Goal: Information Seeking & Learning: Check status

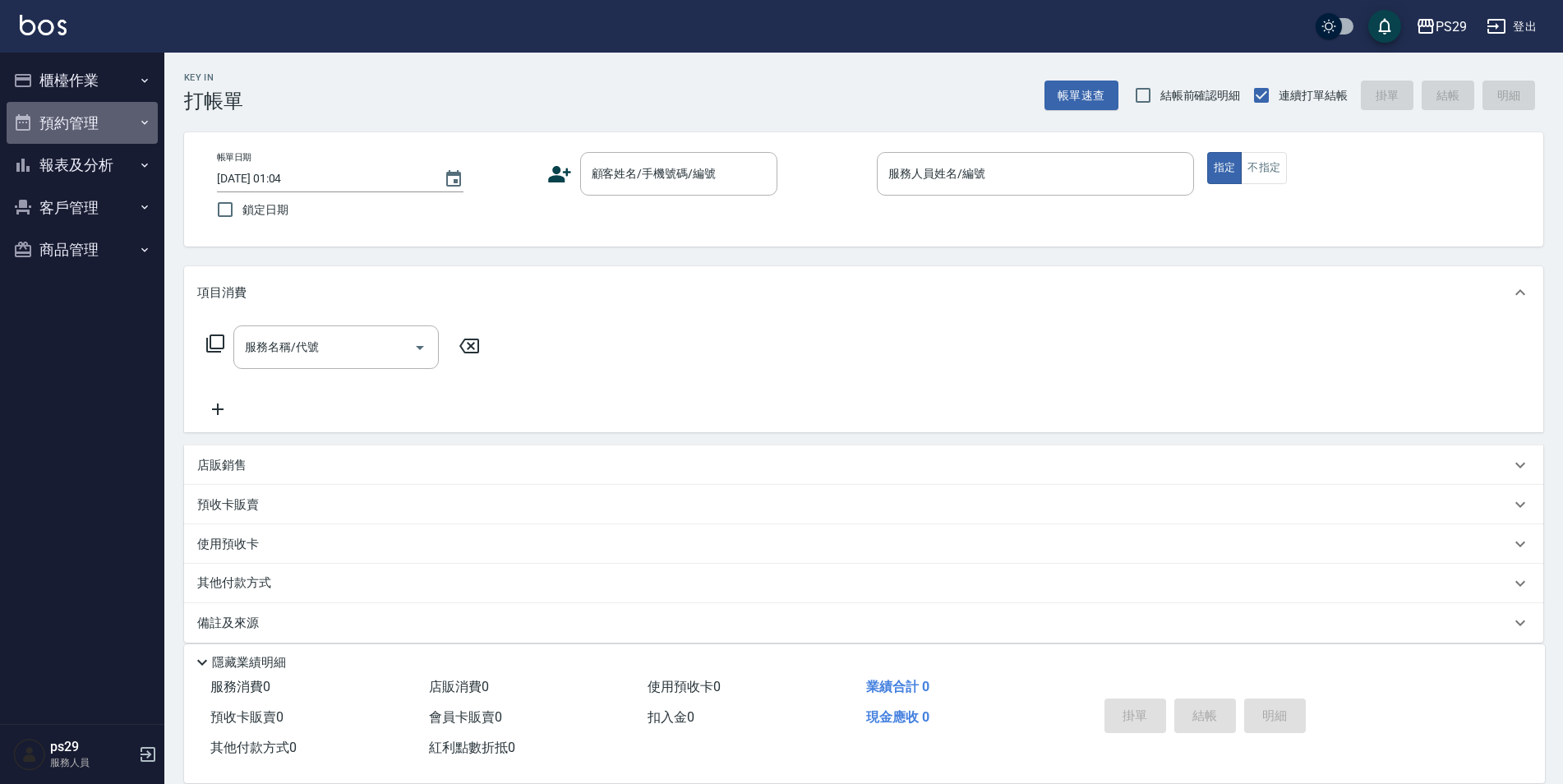
click at [118, 133] on button "預約管理" at bounding box center [82, 122] width 151 height 42
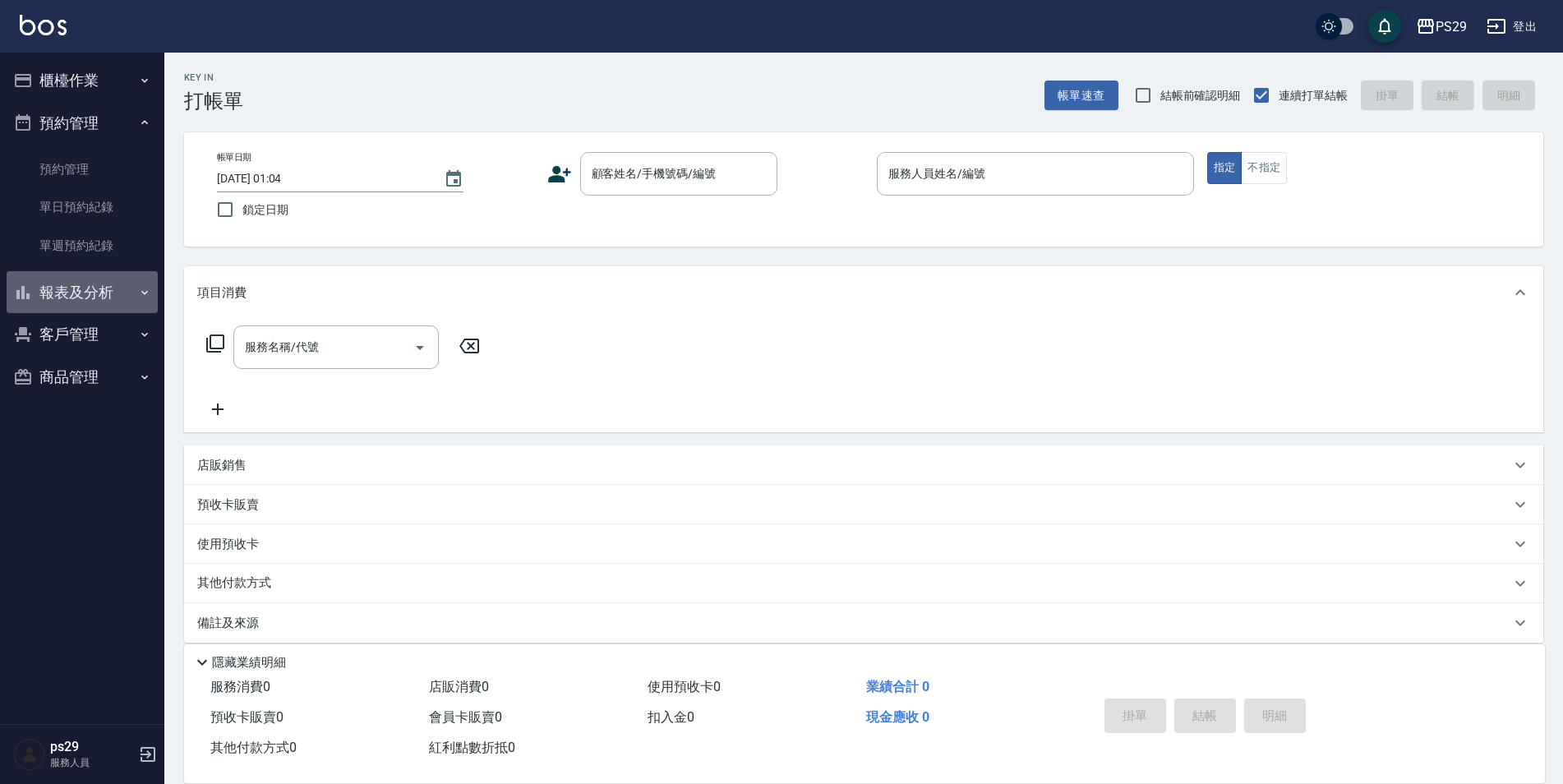
click at [134, 282] on button "報表及分析" at bounding box center [82, 292] width 151 height 42
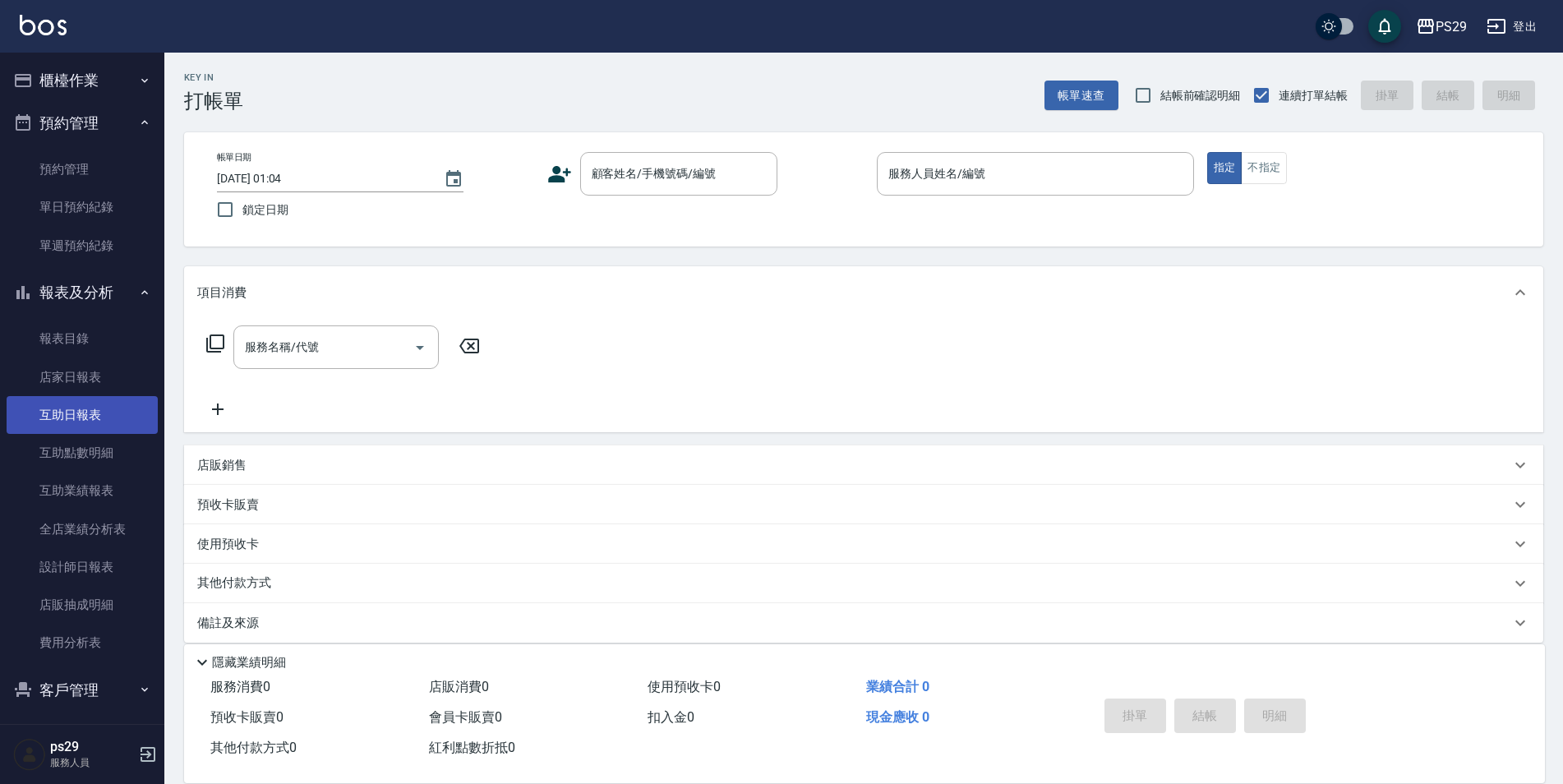
click at [112, 396] on link "互助日報表" at bounding box center [82, 414] width 151 height 37
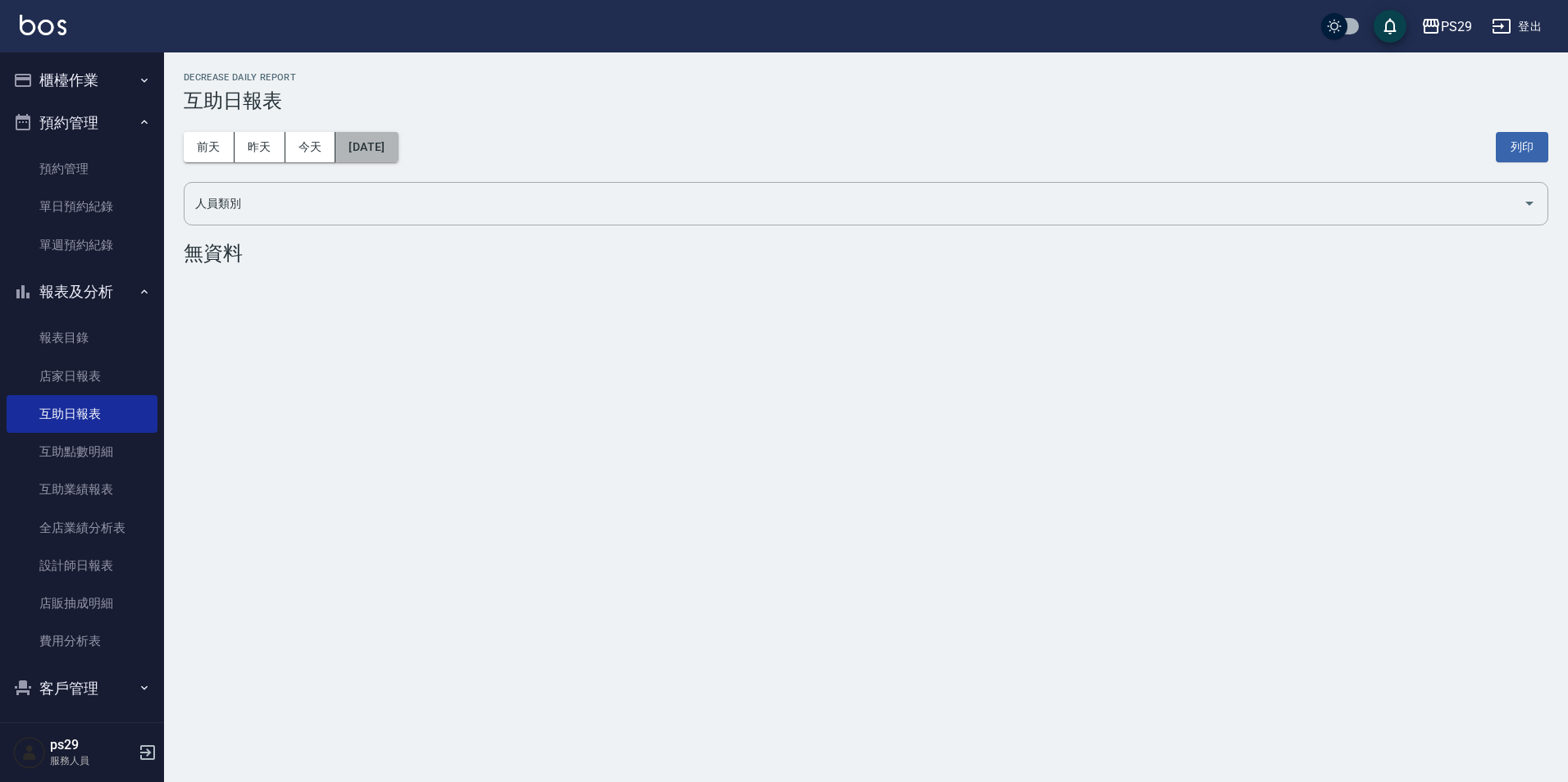
click at [397, 155] on button "[DATE]" at bounding box center [366, 147] width 62 height 30
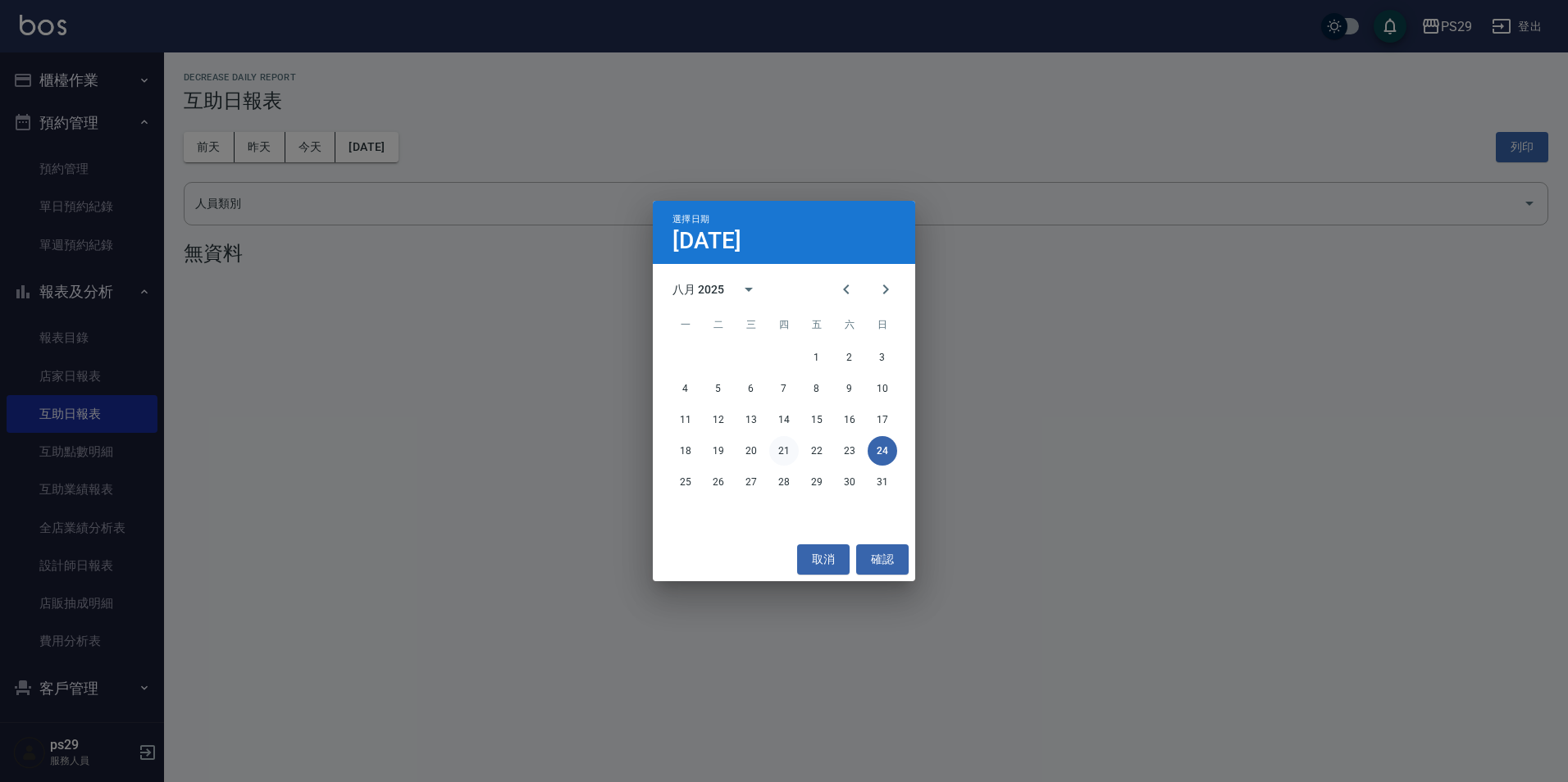
click at [787, 448] on button "21" at bounding box center [784, 451] width 30 height 30
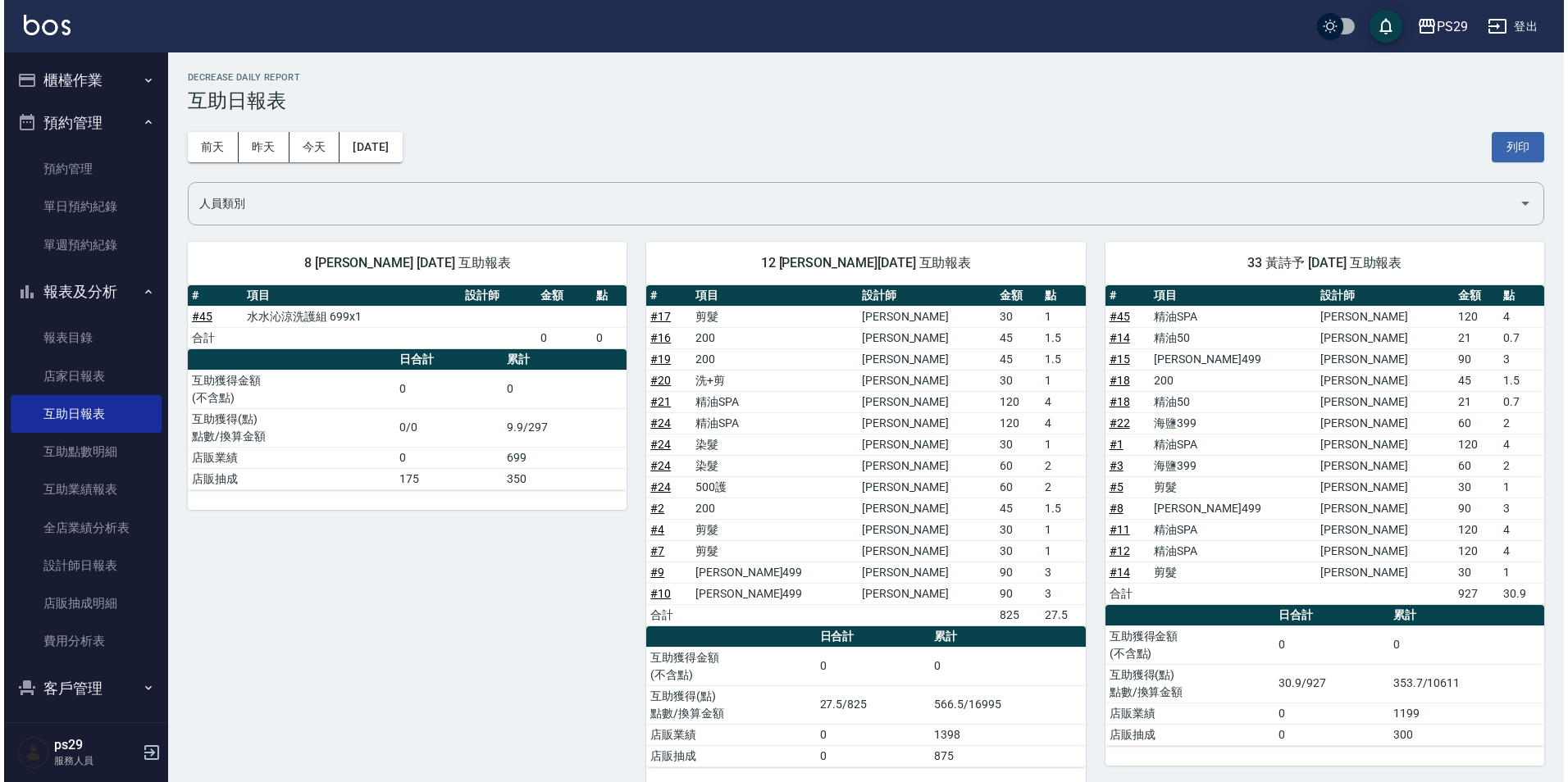
scroll to position [25, 0]
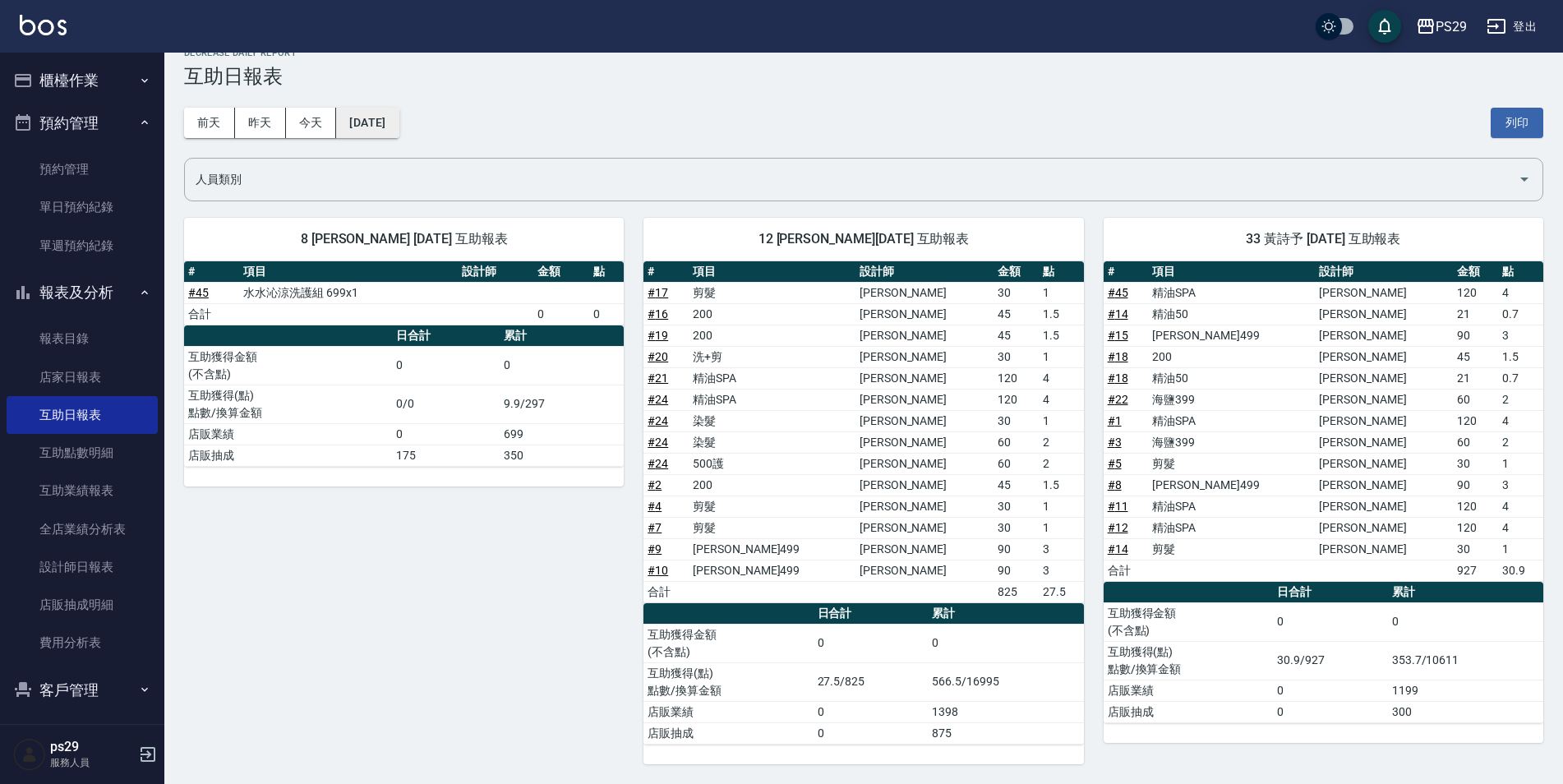
click at [398, 114] on button "[DATE]" at bounding box center [367, 122] width 62 height 30
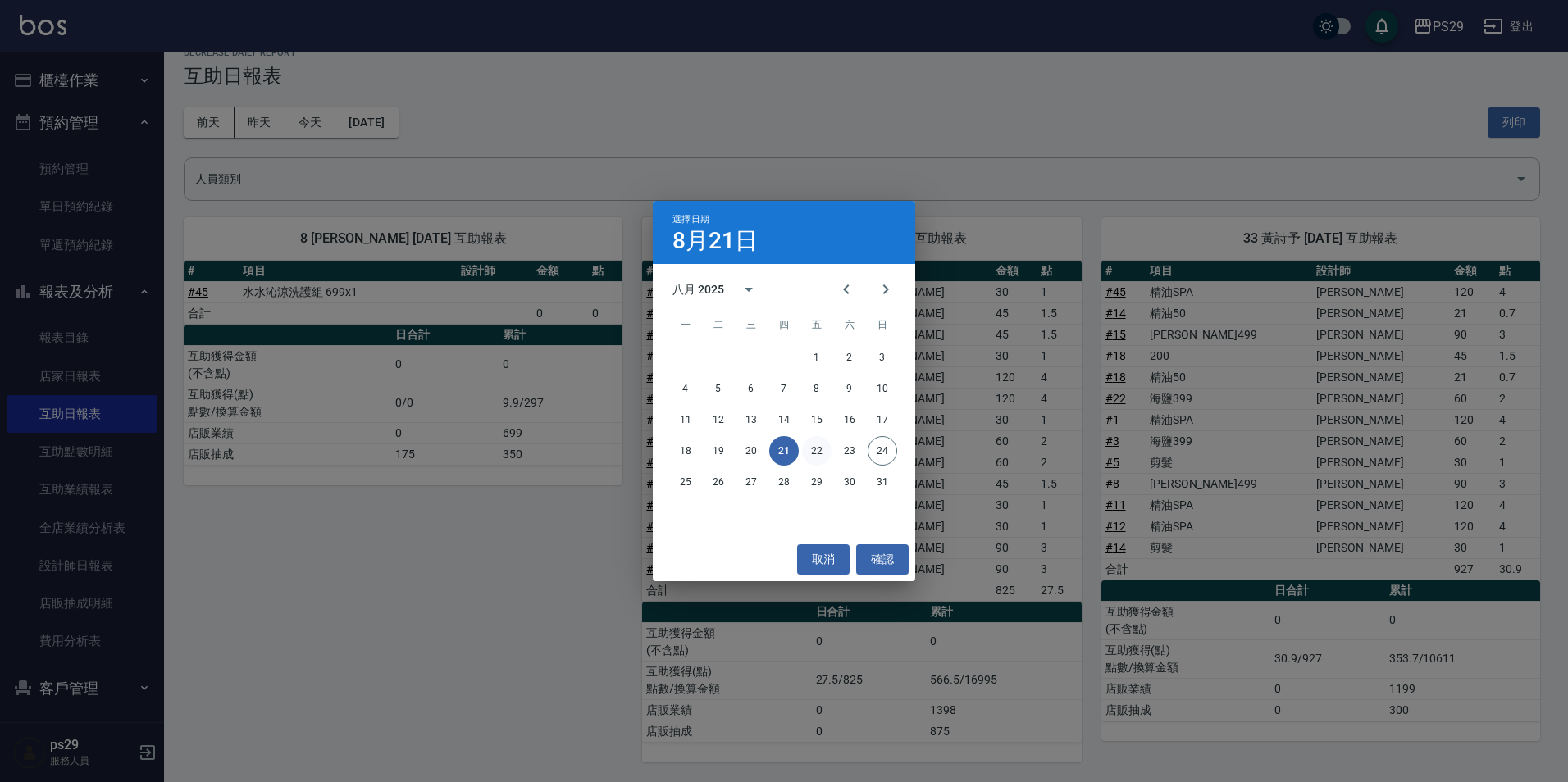
click at [824, 445] on button "22" at bounding box center [817, 451] width 30 height 30
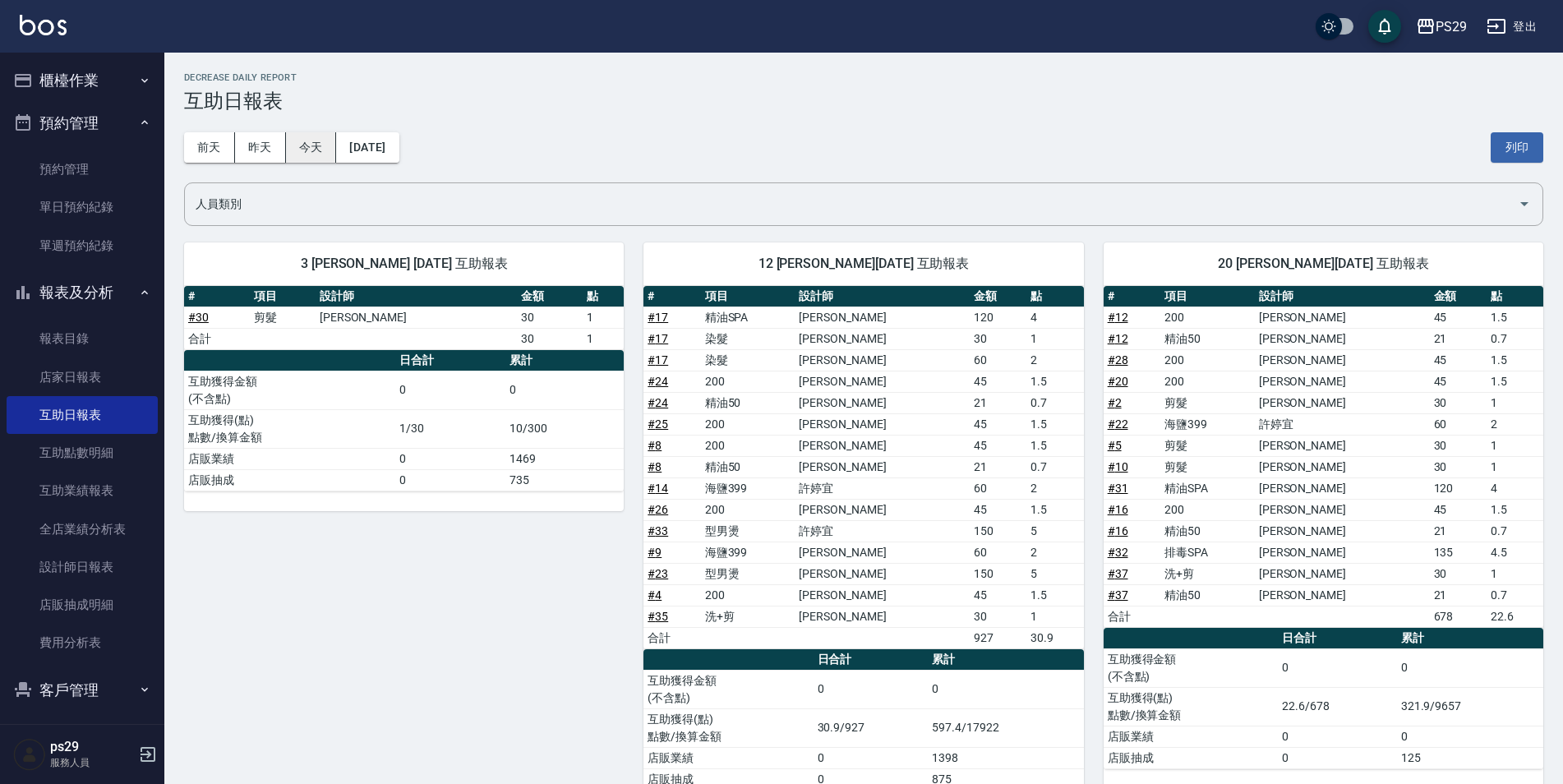
click at [297, 159] on button "今天" at bounding box center [311, 147] width 51 height 30
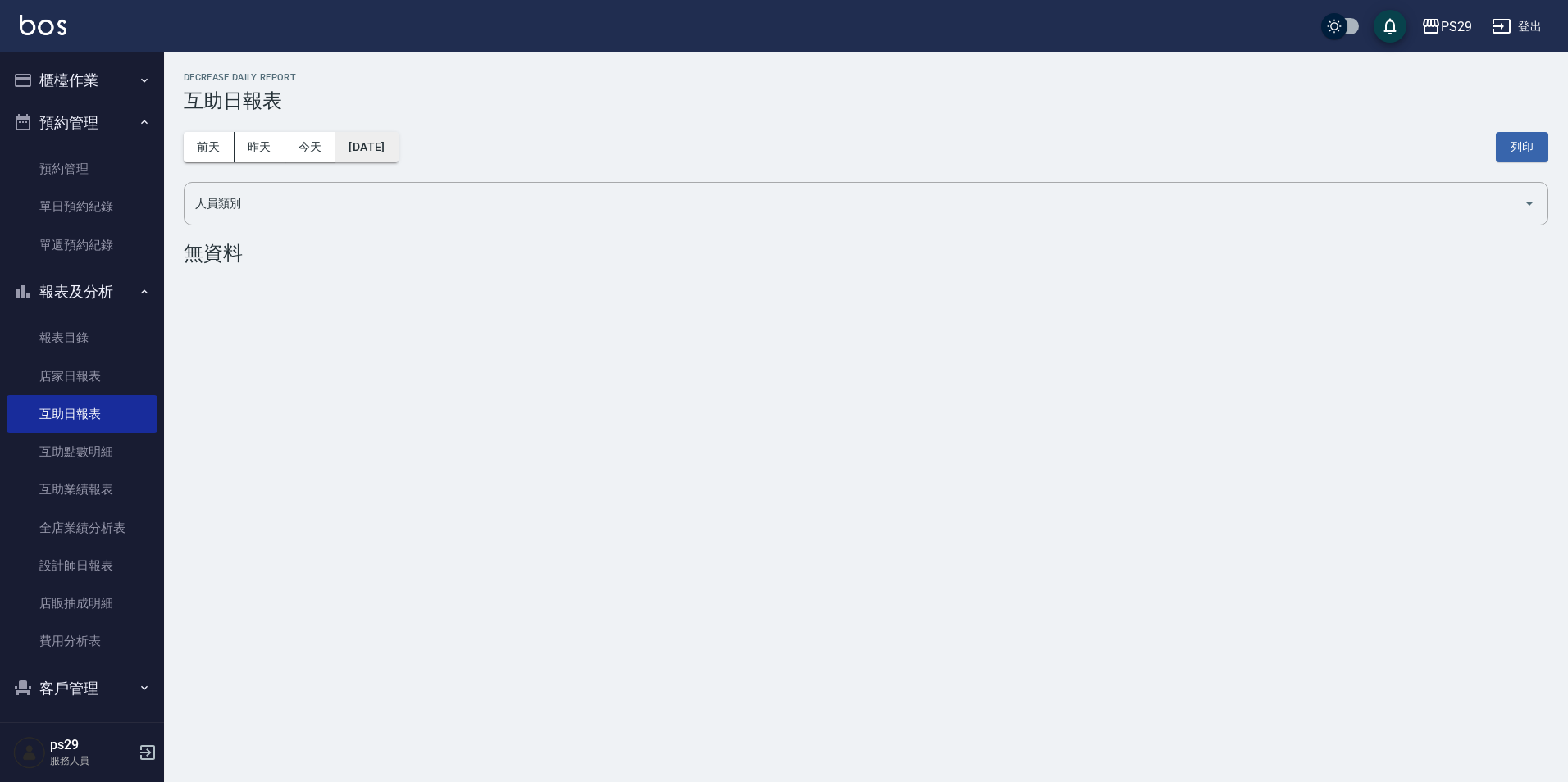
click at [397, 146] on button "[DATE]" at bounding box center [366, 147] width 62 height 30
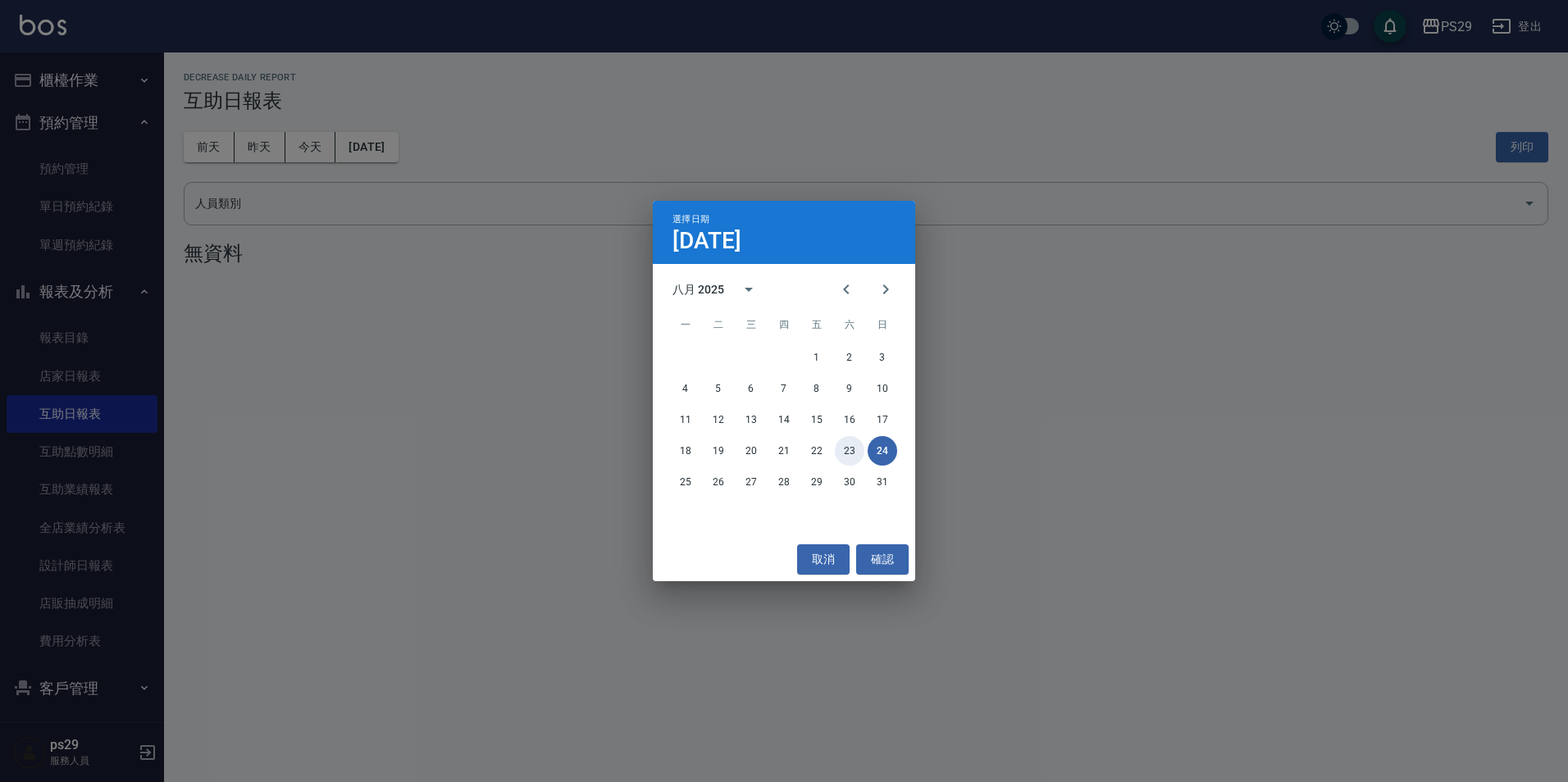
click at [846, 451] on button "23" at bounding box center [850, 451] width 30 height 30
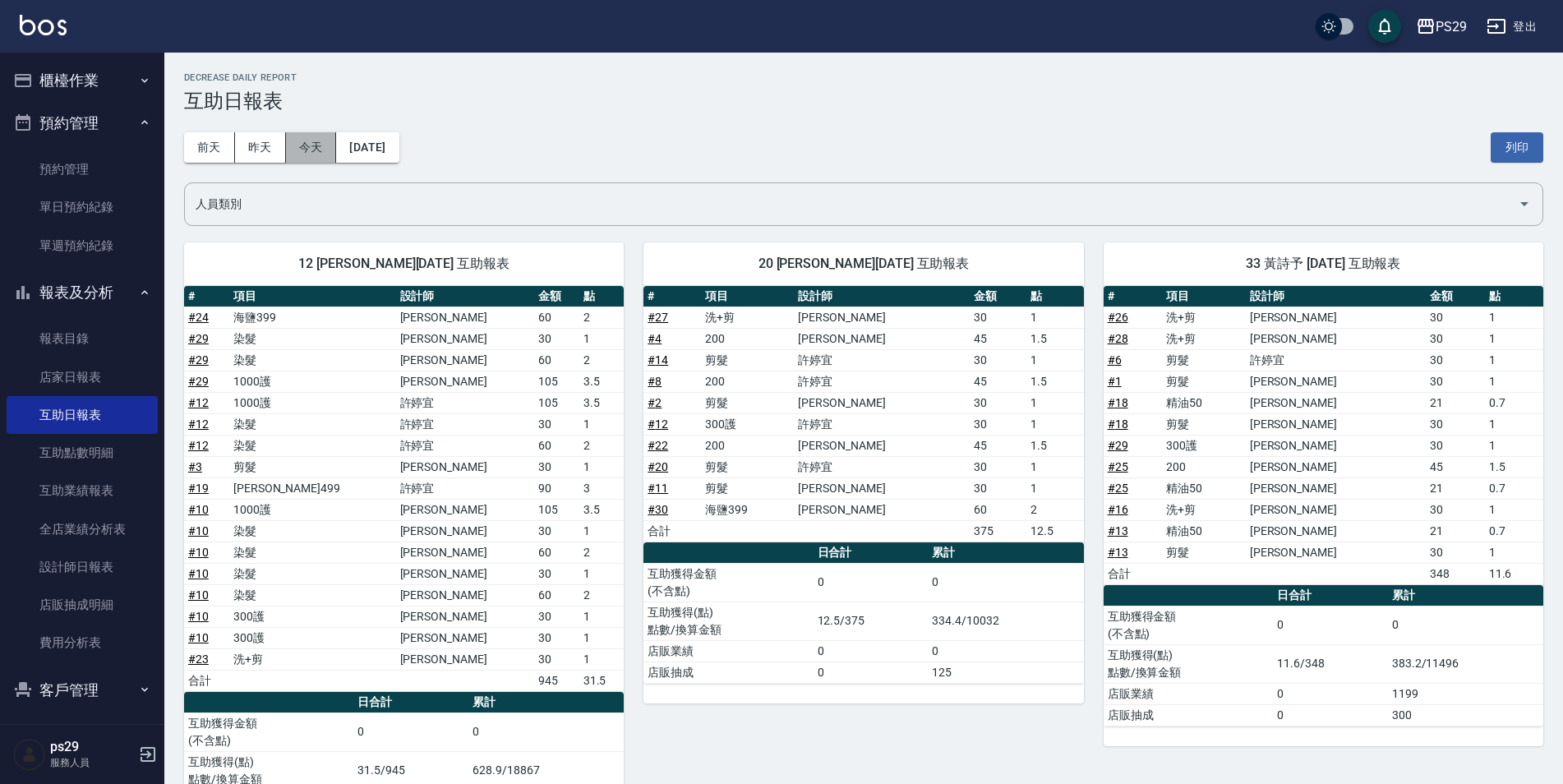
click at [292, 150] on button "今天" at bounding box center [311, 147] width 51 height 30
